Goal: Book appointment/travel/reservation

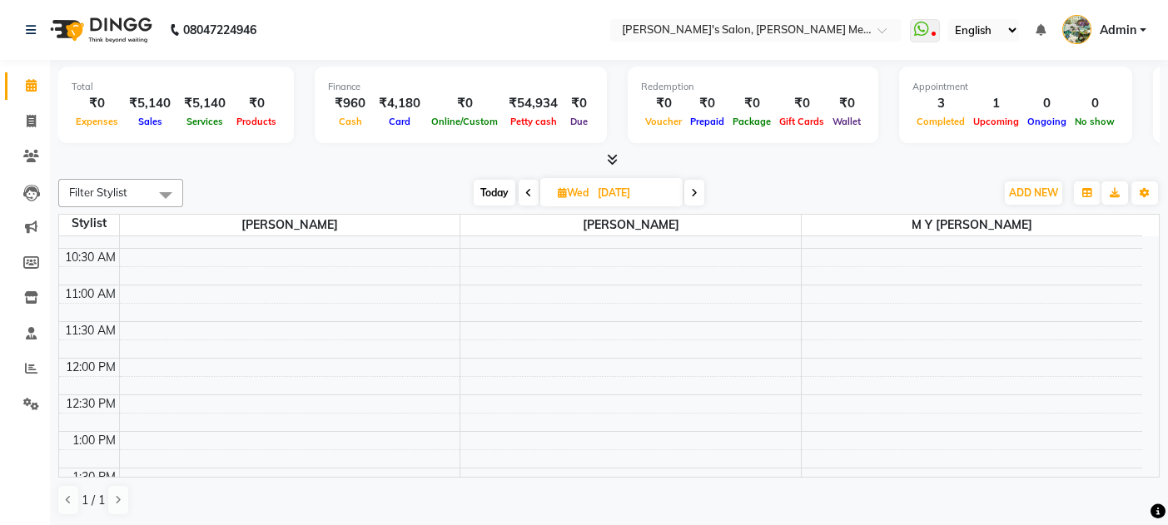
scroll to position [136, 0]
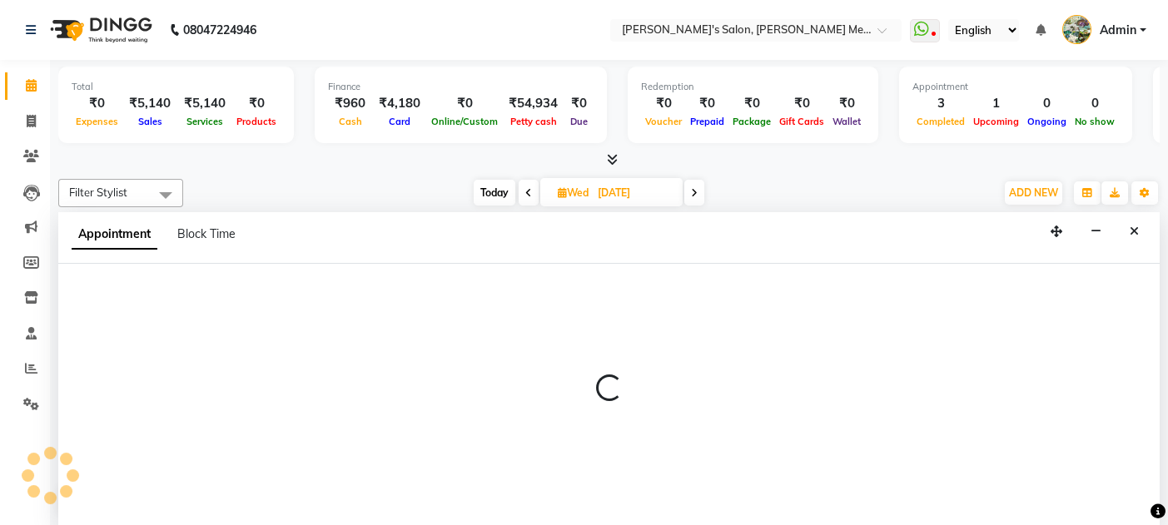
scroll to position [0, 0]
select select "7819"
select select "660"
select select "tentative"
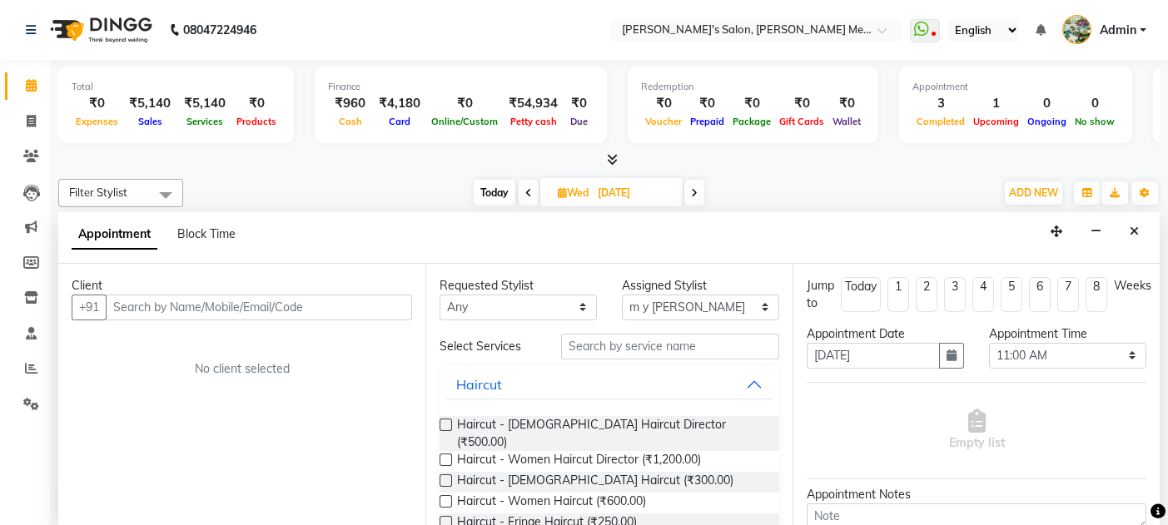
click at [447, 475] on label at bounding box center [446, 481] width 12 height 12
click at [447, 477] on input "checkbox" at bounding box center [445, 482] width 11 height 11
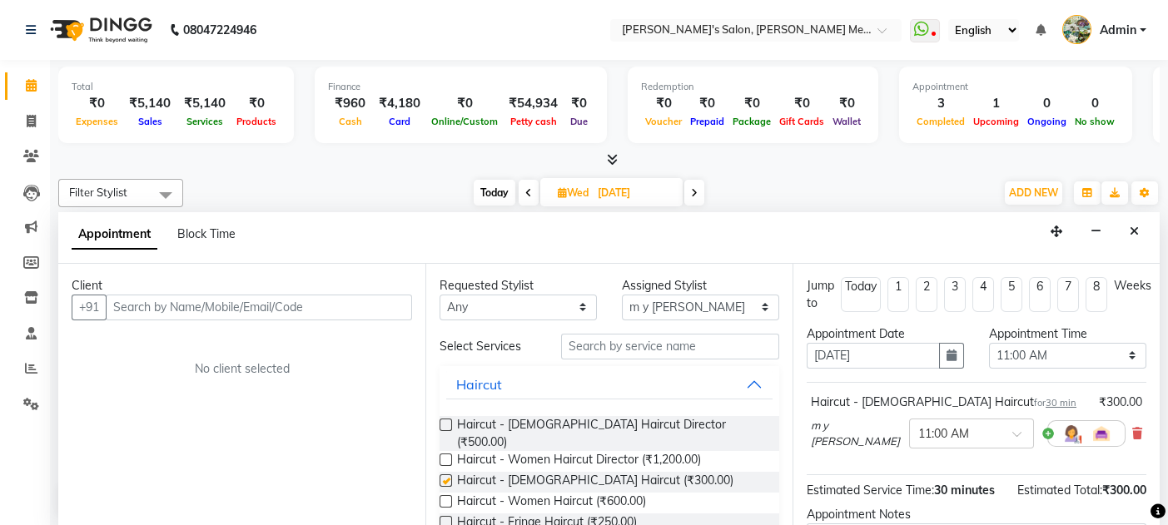
checkbox input "false"
click at [152, 307] on input "text" at bounding box center [259, 308] width 306 height 26
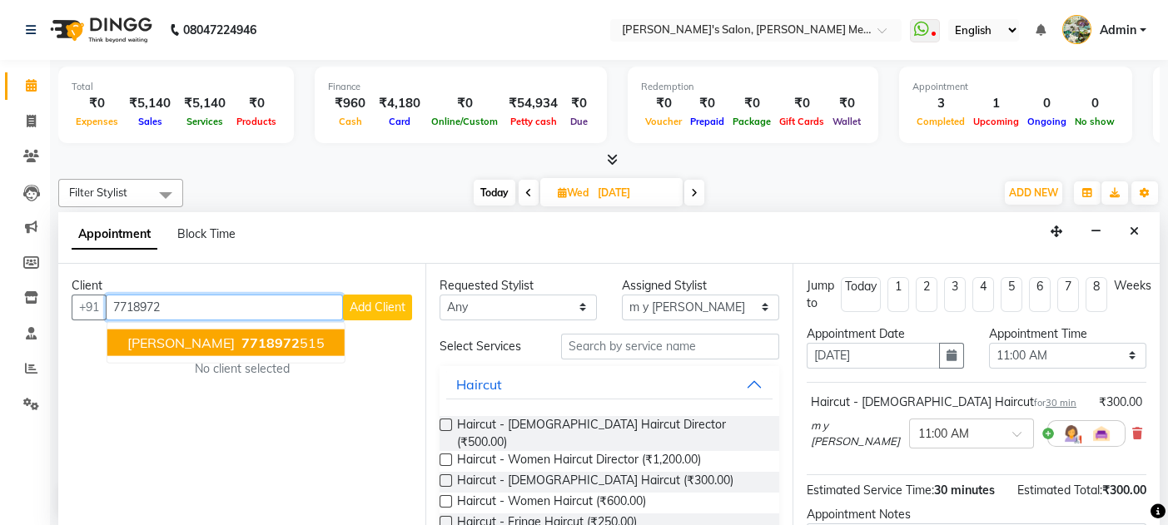
click at [179, 343] on span "[PERSON_NAME]" at bounding box center [180, 342] width 107 height 17
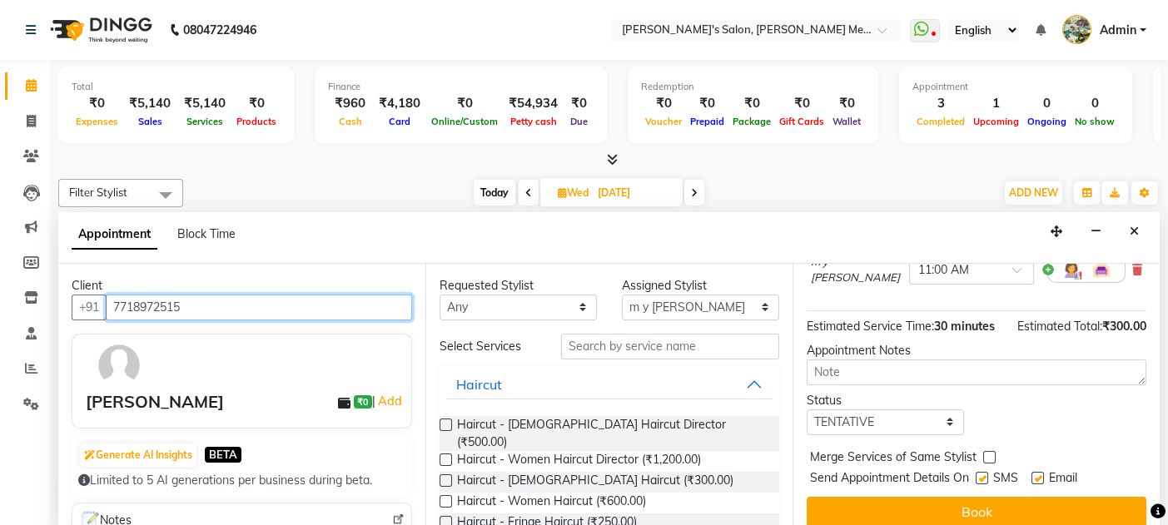
scroll to position [191, 0]
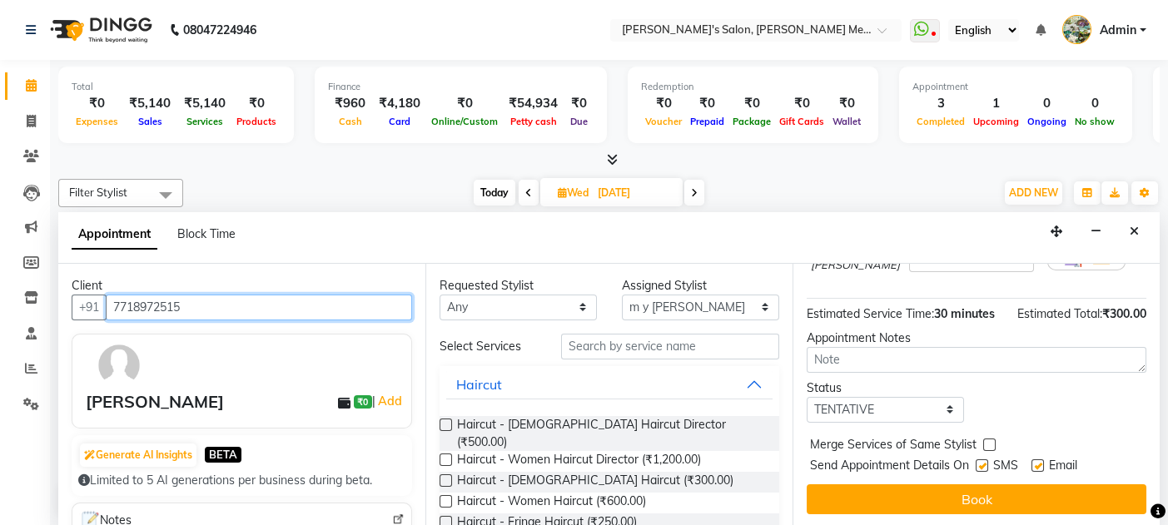
type input "7718972515"
click at [1031, 461] on label at bounding box center [1037, 466] width 12 height 12
click at [1031, 462] on input "checkbox" at bounding box center [1036, 467] width 11 height 11
checkbox input "false"
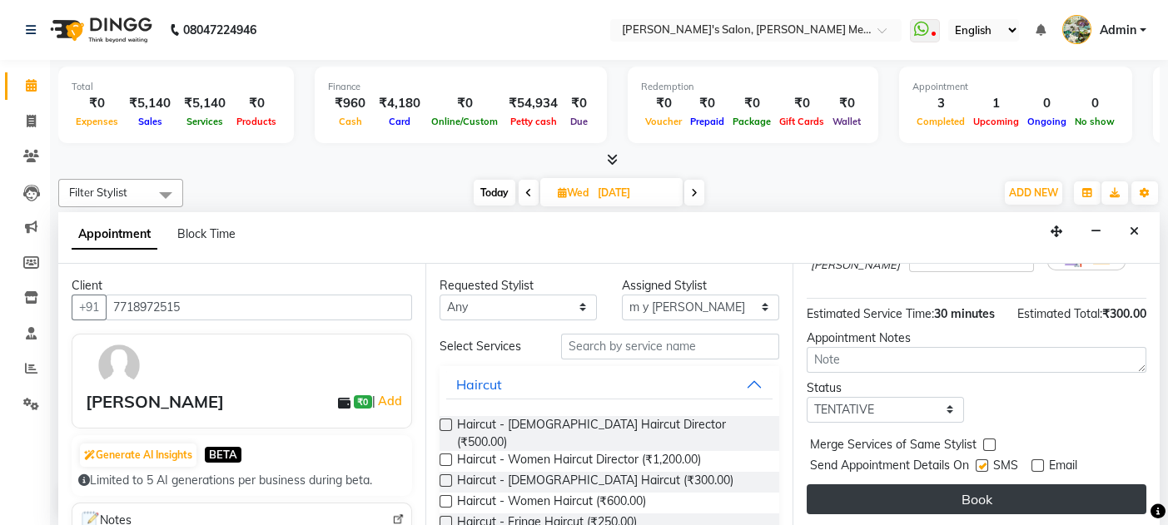
click at [968, 499] on button "Book" at bounding box center [977, 500] width 340 height 30
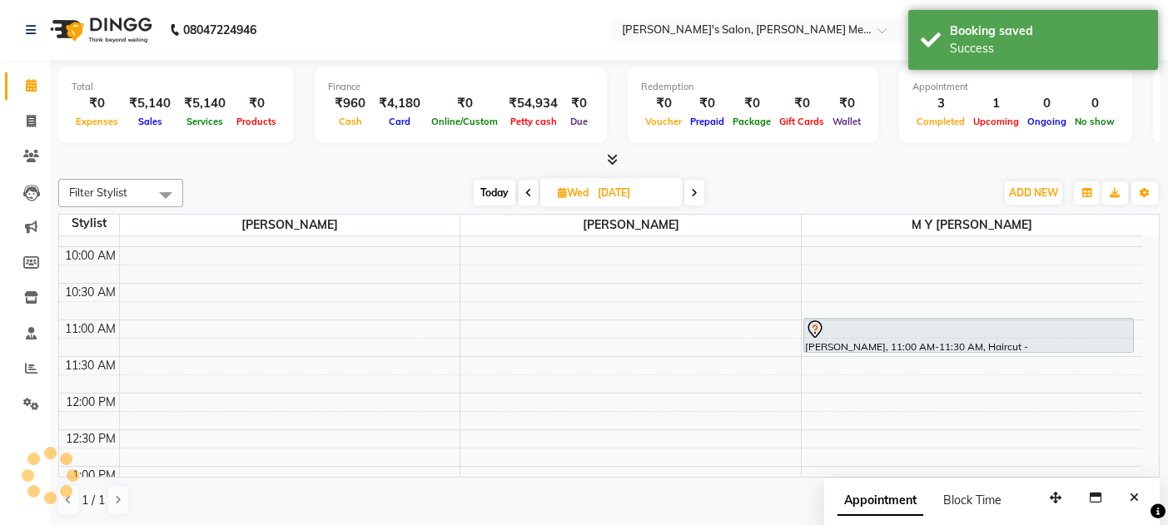
scroll to position [0, 0]
